Goal: Task Accomplishment & Management: Use online tool/utility

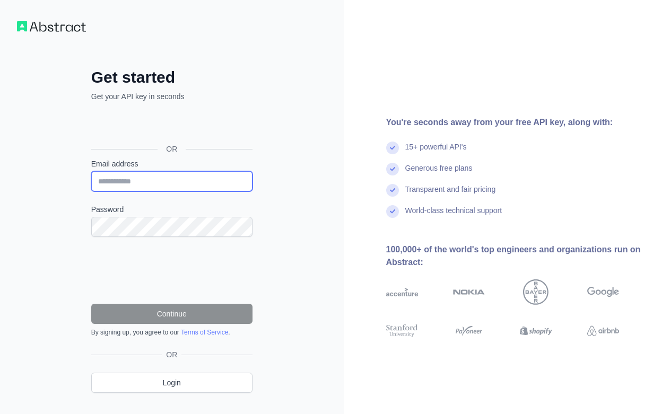
drag, startPoint x: 0, startPoint y: 0, endPoint x: 161, endPoint y: 178, distance: 240.4
click at [161, 178] on input "Email address" at bounding box center [171, 181] width 161 height 20
type input "**********"
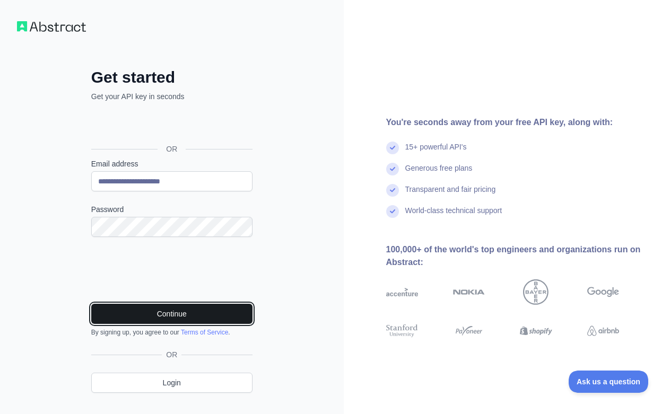
click at [170, 312] on button "Continue" at bounding box center [171, 314] width 161 height 20
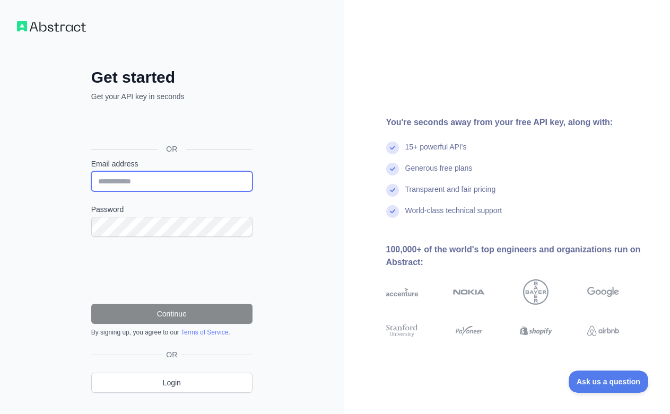
type input "**********"
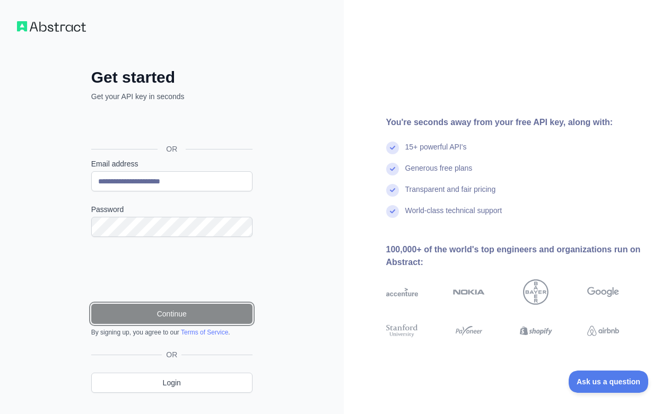
click at [171, 319] on button "Continue" at bounding box center [171, 314] width 161 height 20
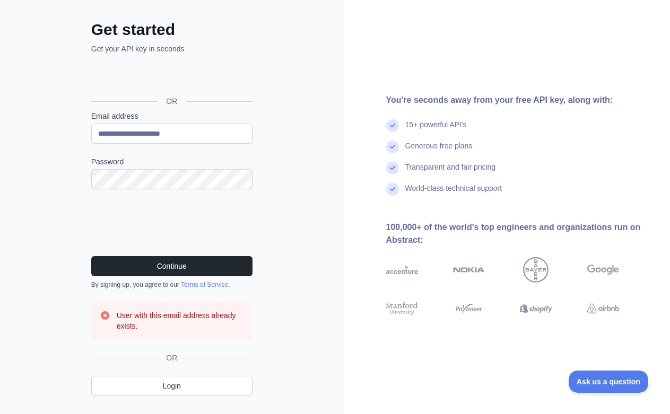
scroll to position [72, 0]
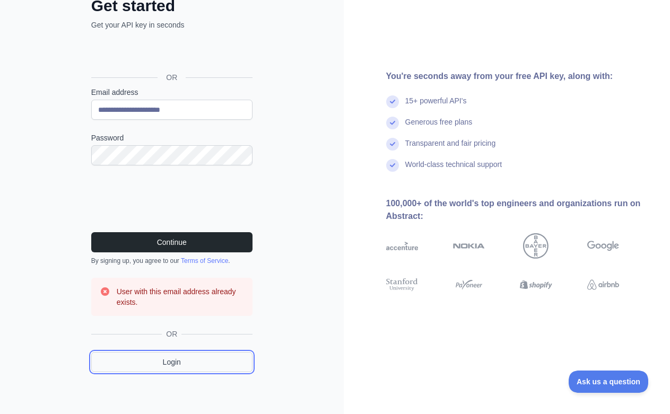
click at [161, 365] on link "Login" at bounding box center [171, 362] width 161 height 20
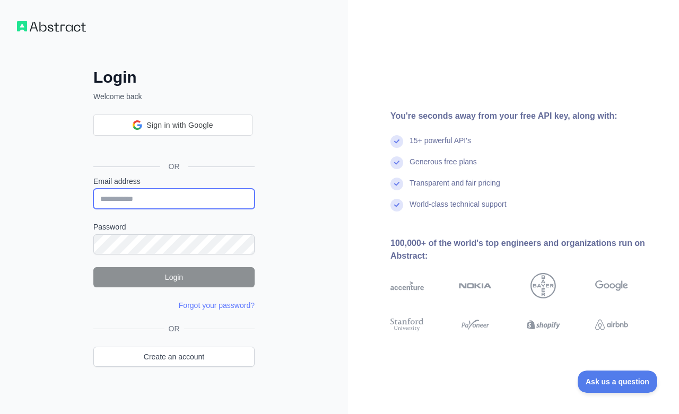
type input "**********"
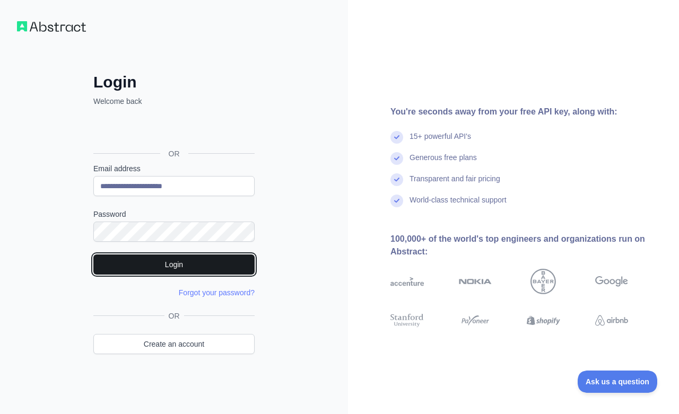
click at [155, 259] on button "Login" at bounding box center [173, 265] width 161 height 20
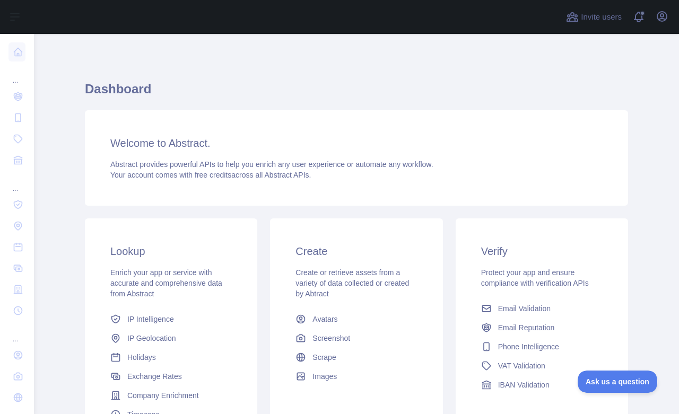
scroll to position [114, 0]
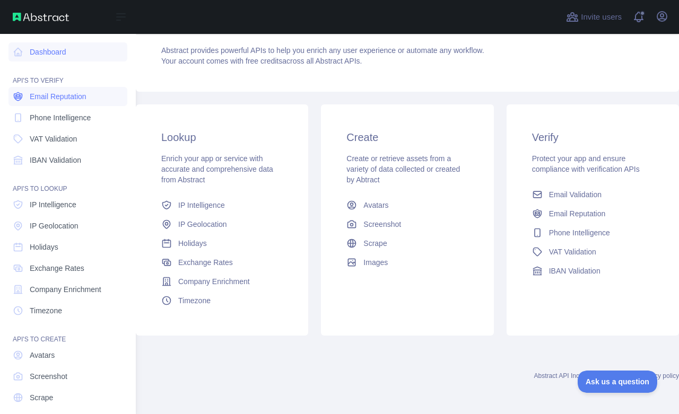
click at [61, 97] on span "Email Reputation" at bounding box center [58, 96] width 57 height 11
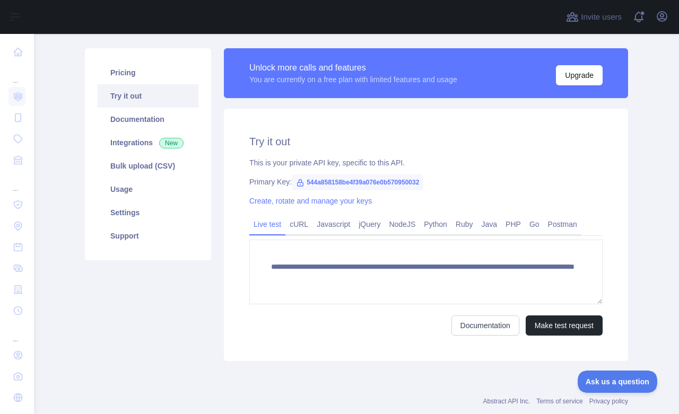
scroll to position [90, 0]
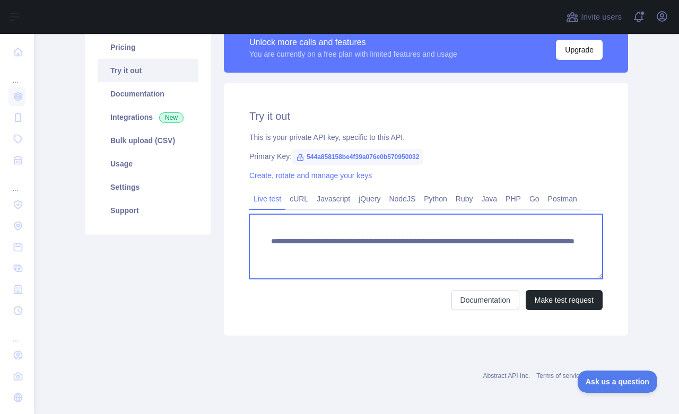
click at [367, 250] on textarea "**********" at bounding box center [425, 246] width 353 height 65
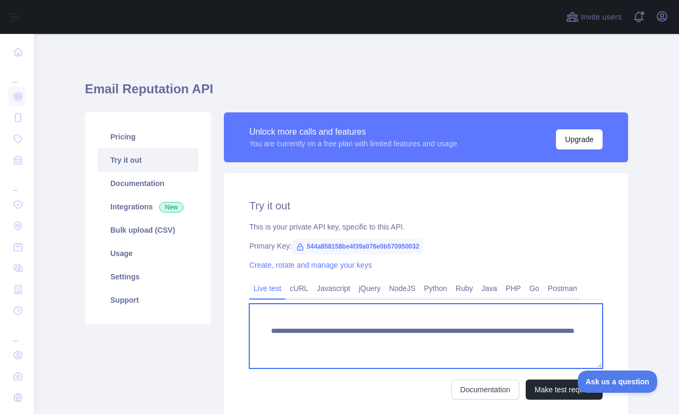
paste textarea
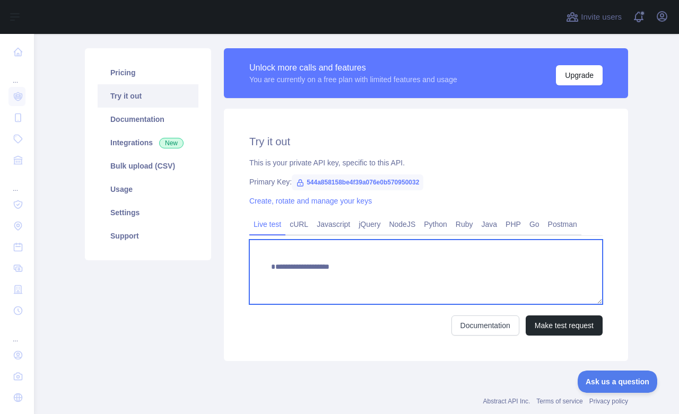
scroll to position [90, 0]
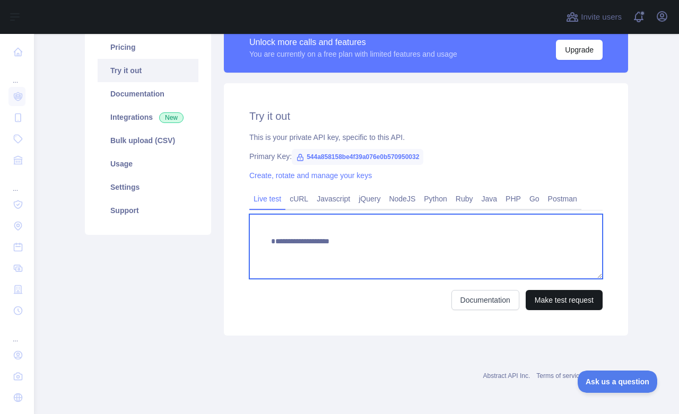
type textarea "**********"
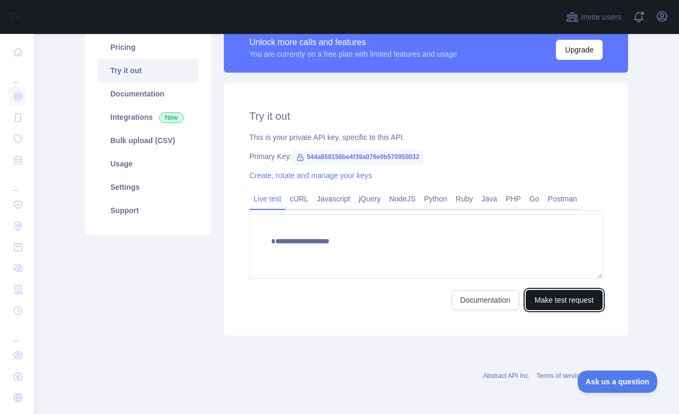
click at [553, 299] on button "Make test request" at bounding box center [564, 300] width 77 height 20
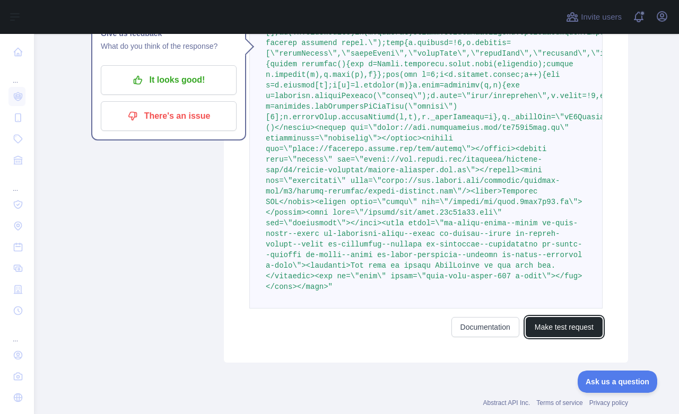
scroll to position [484, 0]
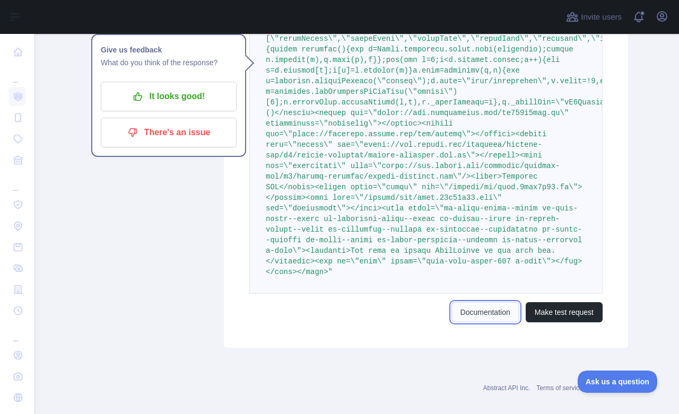
click at [474, 302] on link "Documentation" at bounding box center [485, 312] width 68 height 20
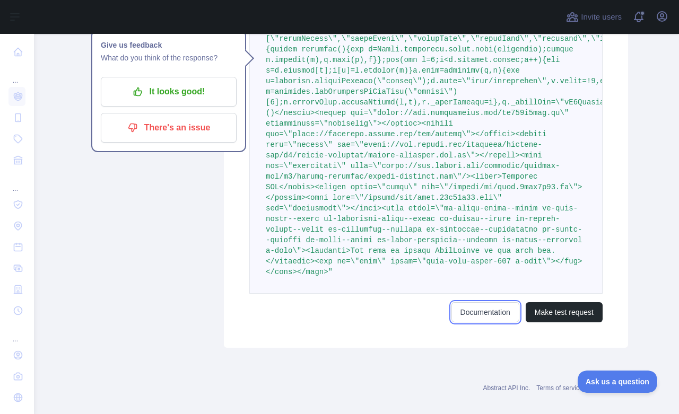
scroll to position [0, 0]
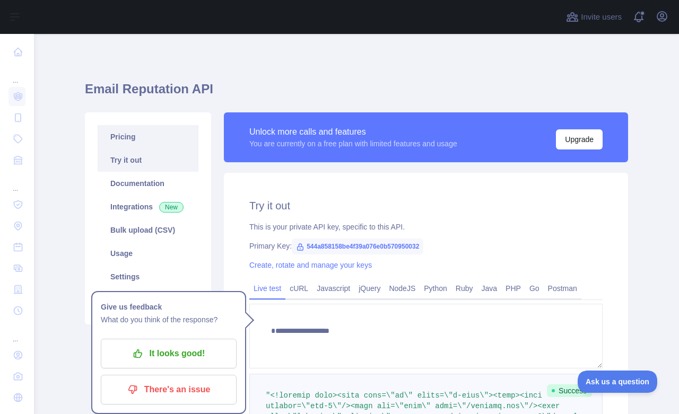
click at [133, 132] on link "Pricing" at bounding box center [148, 136] width 101 height 23
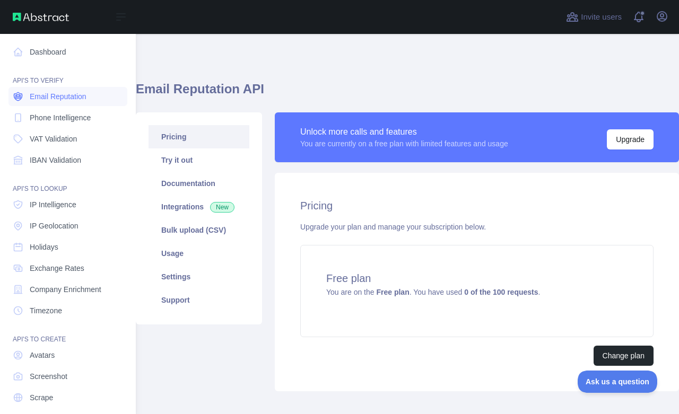
click at [39, 92] on span "Email Reputation" at bounding box center [58, 96] width 57 height 11
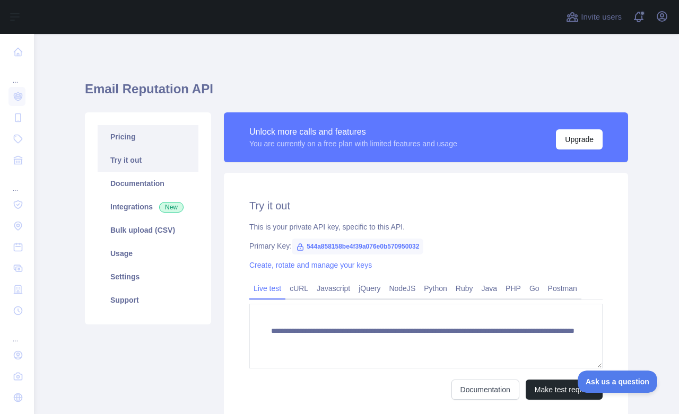
click at [127, 139] on link "Pricing" at bounding box center [148, 136] width 101 height 23
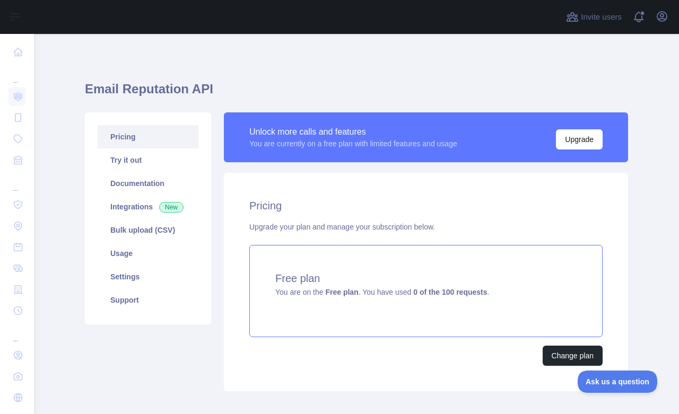
click at [332, 293] on strong "Free plan" at bounding box center [341, 292] width 33 height 8
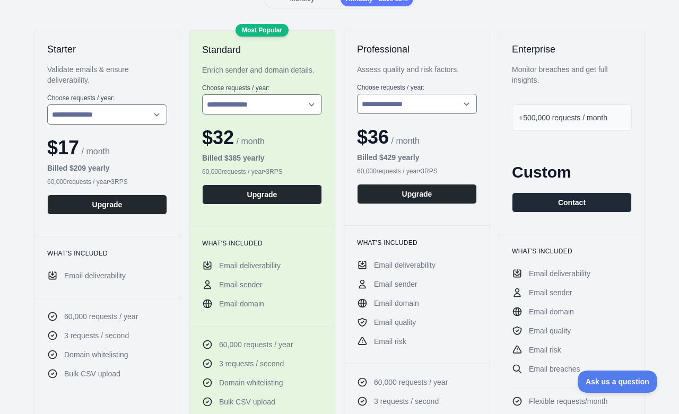
scroll to position [177, 0]
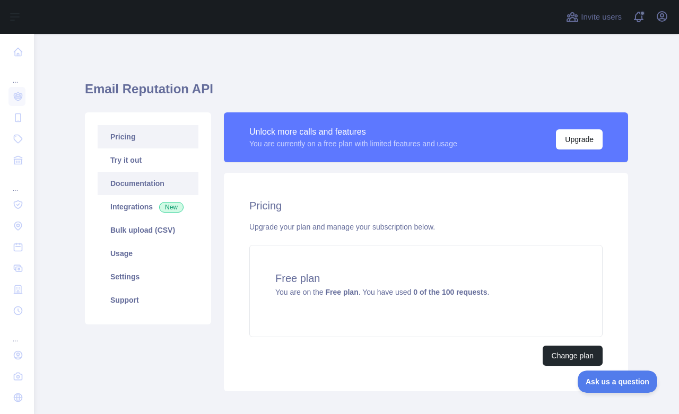
click at [132, 186] on link "Documentation" at bounding box center [148, 183] width 101 height 23
click at [129, 142] on link "Pricing" at bounding box center [148, 136] width 101 height 23
click at [129, 162] on link "Try it out" at bounding box center [148, 160] width 101 height 23
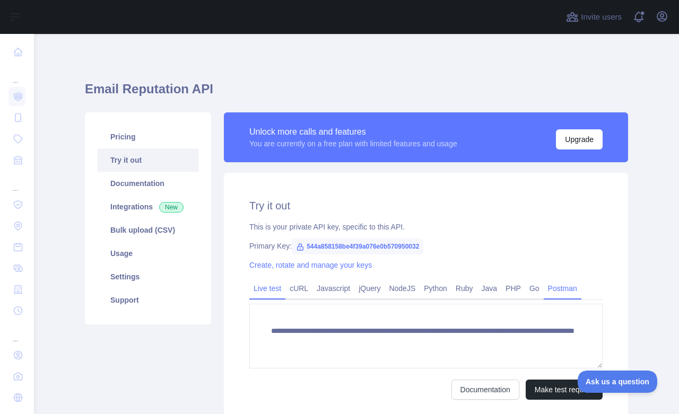
click at [550, 288] on link "Postman" at bounding box center [563, 288] width 38 height 17
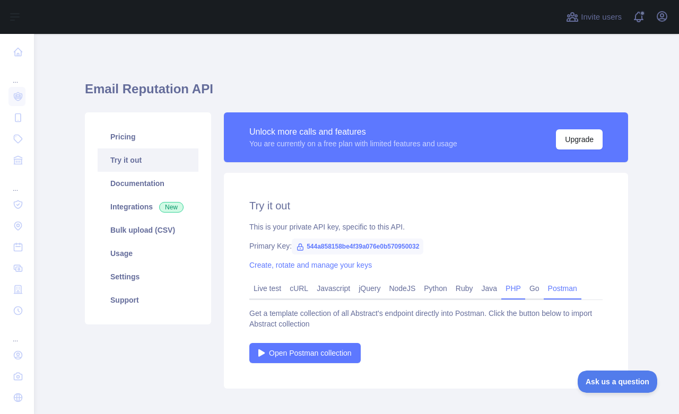
click at [511, 290] on link "PHP" at bounding box center [513, 288] width 24 height 17
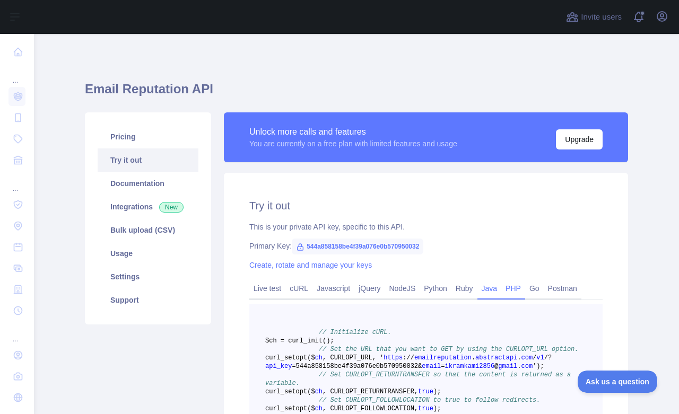
click at [484, 291] on link "Java" at bounding box center [489, 288] width 24 height 17
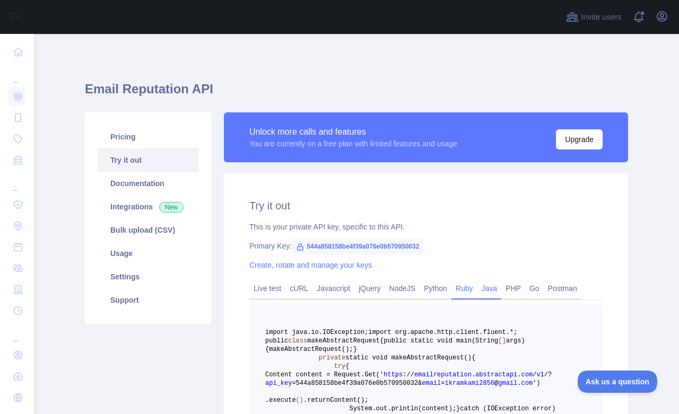
click at [460, 292] on link "Ruby" at bounding box center [464, 288] width 26 height 17
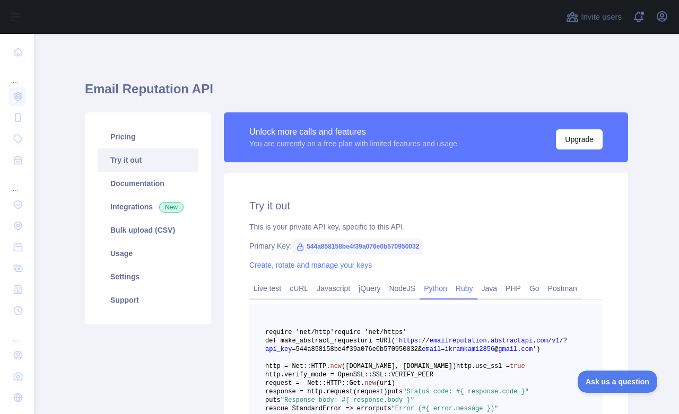
click at [429, 292] on link "Python" at bounding box center [436, 288] width 32 height 17
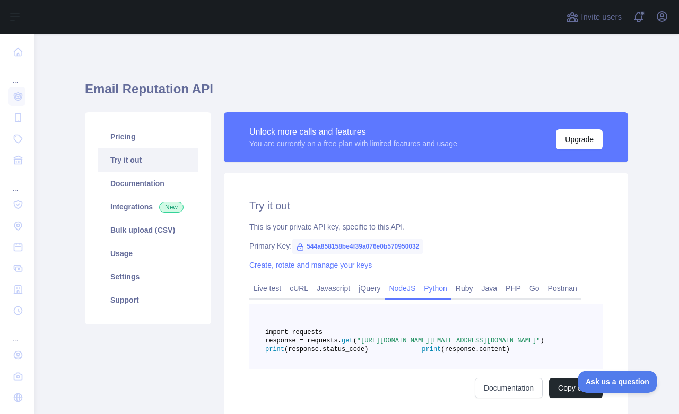
click at [396, 293] on link "NodeJS" at bounding box center [402, 288] width 35 height 17
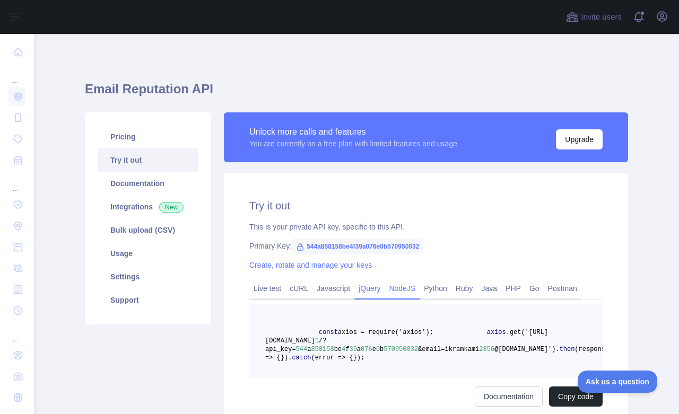
click at [356, 289] on link "jQuery" at bounding box center [369, 288] width 30 height 17
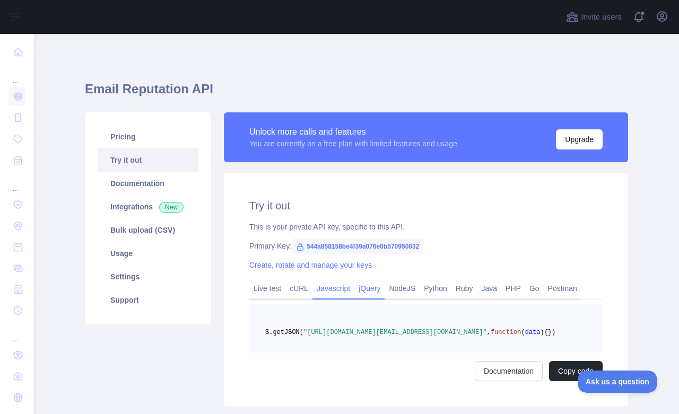
click at [332, 288] on link "Javascript" at bounding box center [333, 288] width 42 height 17
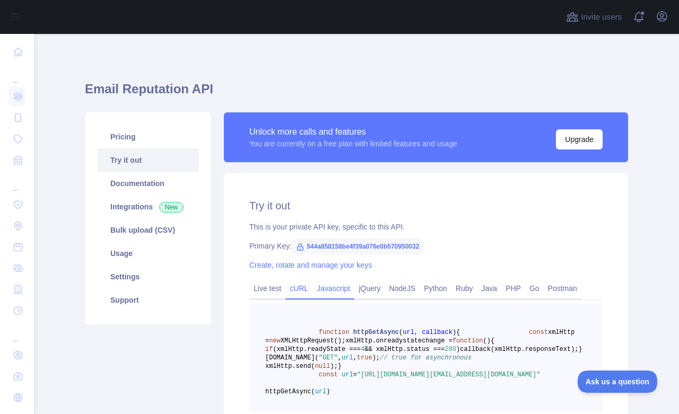
click at [293, 285] on link "cURL" at bounding box center [298, 288] width 27 height 17
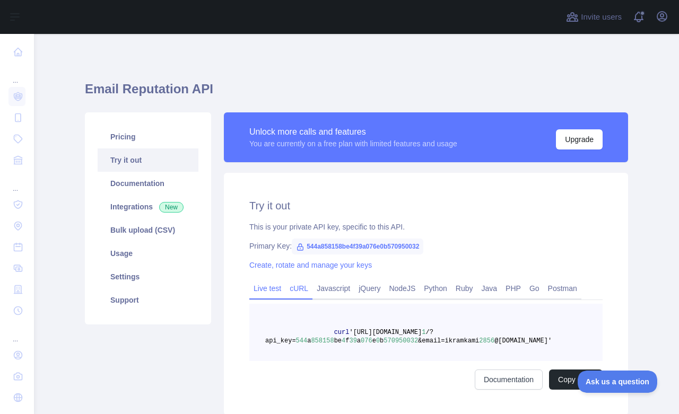
drag, startPoint x: 262, startPoint y: 286, endPoint x: 316, endPoint y: 230, distance: 78.4
click at [262, 285] on link "Live test" at bounding box center [267, 288] width 36 height 17
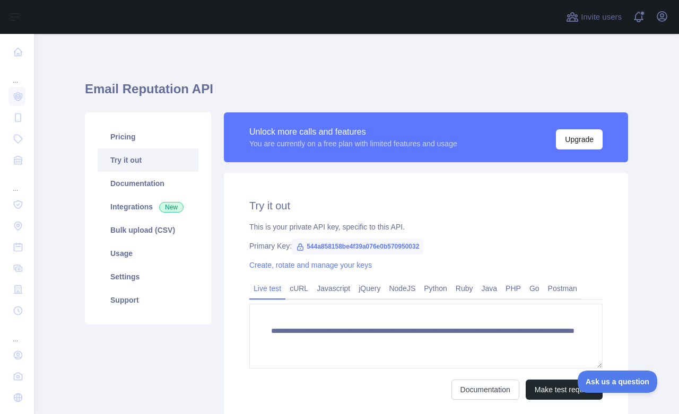
click at [324, 246] on span "544a858158be4f39a076e0b570950032" at bounding box center [358, 247] width 132 height 16
click at [259, 266] on link "Create, rotate and manage your keys" at bounding box center [310, 265] width 123 height 8
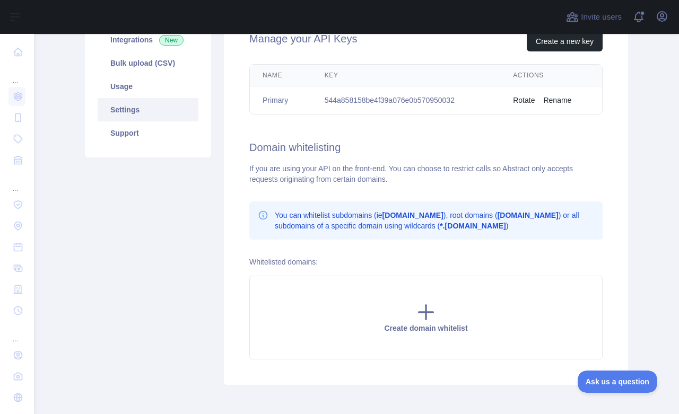
scroll to position [177, 0]
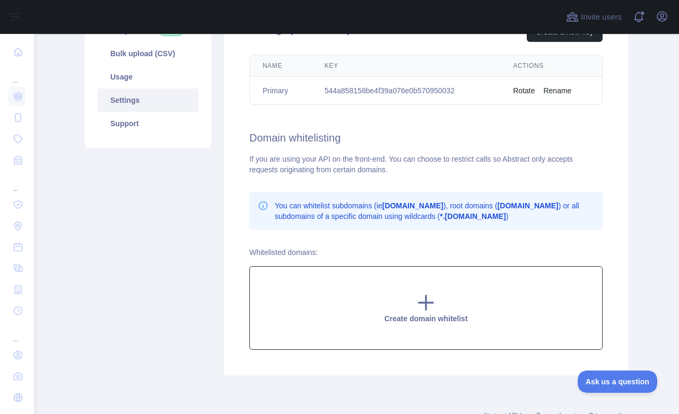
click at [427, 304] on icon at bounding box center [425, 302] width 21 height 21
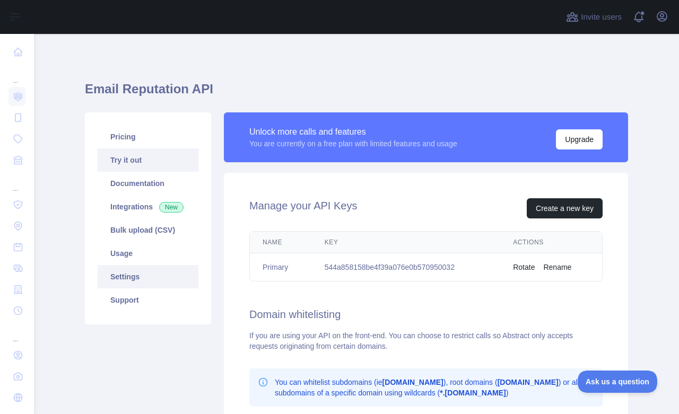
click at [137, 167] on link "Try it out" at bounding box center [148, 160] width 101 height 23
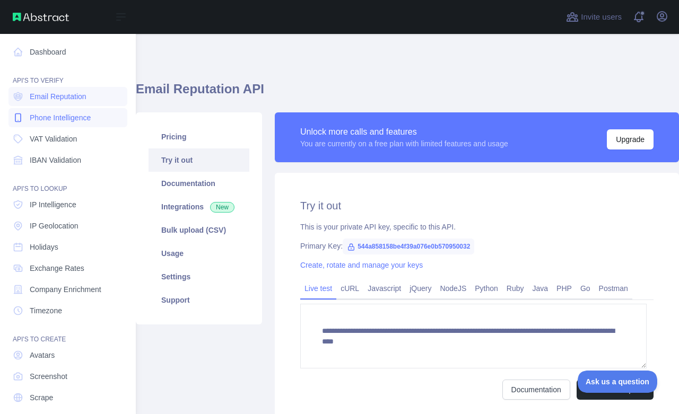
click at [66, 116] on span "Phone Intelligence" at bounding box center [60, 117] width 61 height 11
click at [64, 101] on span "Email Reputation" at bounding box center [58, 96] width 57 height 11
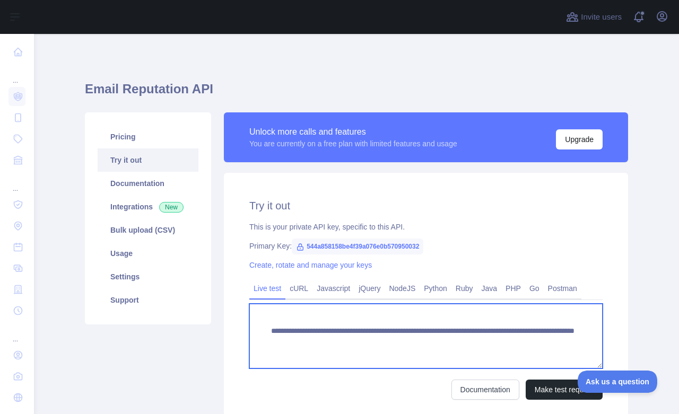
drag, startPoint x: 548, startPoint y: 341, endPoint x: 252, endPoint y: 334, distance: 296.1
click at [252, 334] on textarea "**********" at bounding box center [425, 336] width 353 height 65
paste textarea
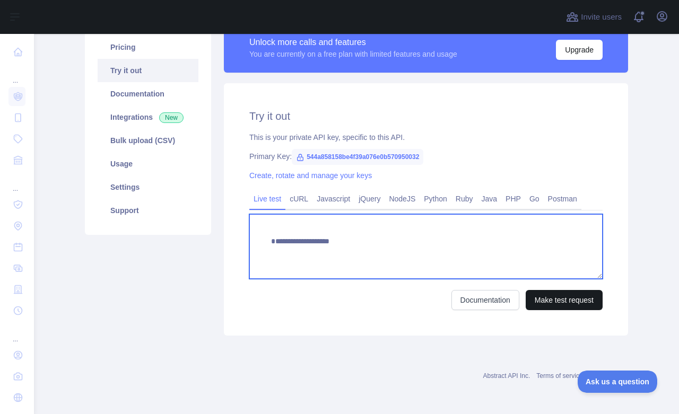
type textarea "**********"
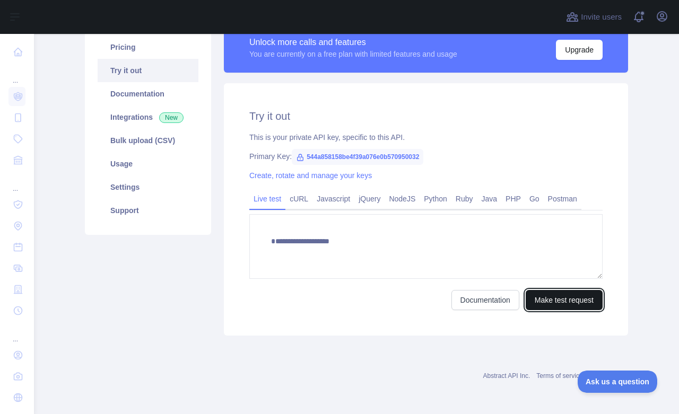
click at [561, 298] on button "Make test request" at bounding box center [564, 300] width 77 height 20
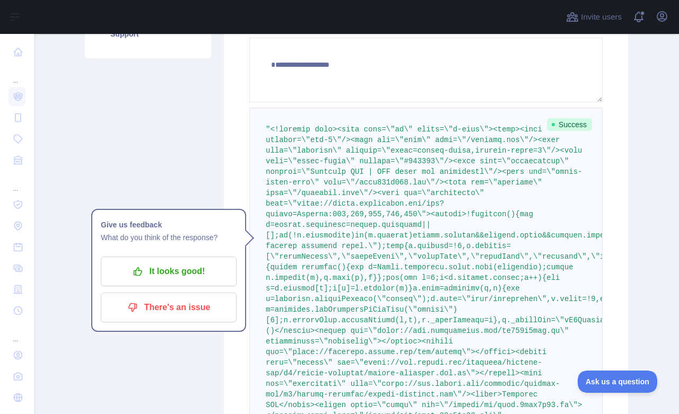
scroll to position [443, 0]
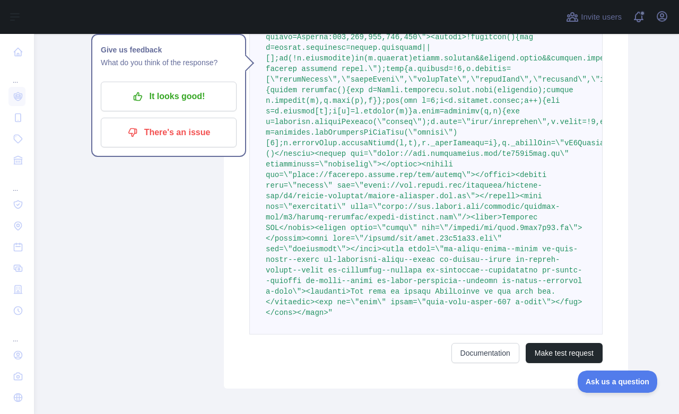
drag, startPoint x: 328, startPoint y: 322, endPoint x: 406, endPoint y: 319, distance: 78.6
click at [406, 319] on pre at bounding box center [425, 133] width 353 height 404
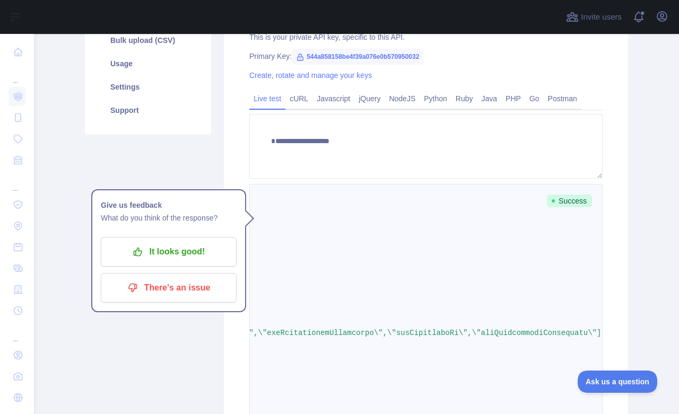
scroll to position [0, 0]
